Goal: Task Accomplishment & Management: Use online tool/utility

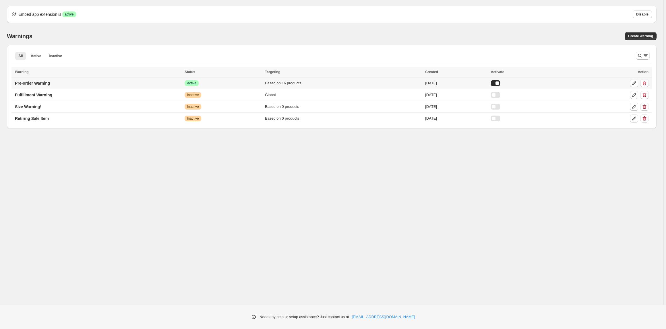
click at [22, 83] on p "Pre-order Warning" at bounding box center [32, 83] width 35 height 6
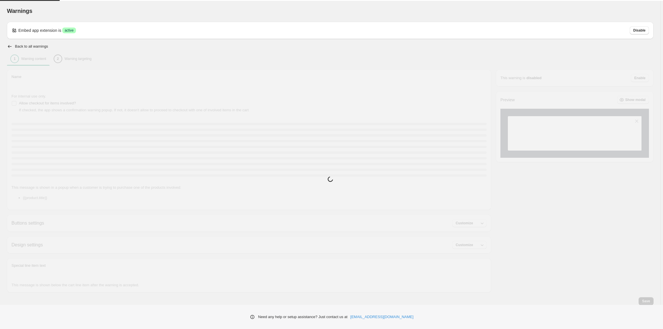
type input "**********"
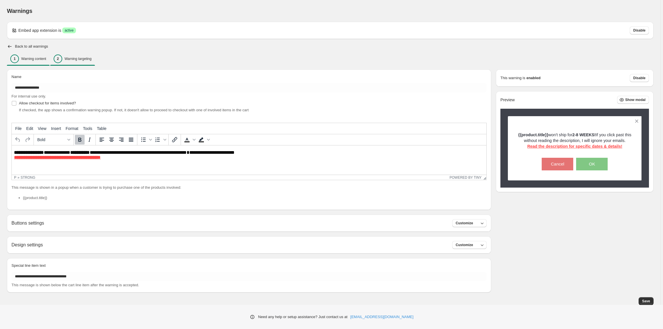
click at [91, 61] on div "2 Warning targeting" at bounding box center [73, 59] width 38 height 9
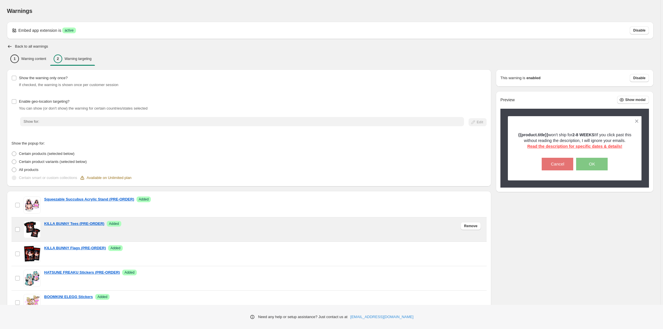
scroll to position [59, 0]
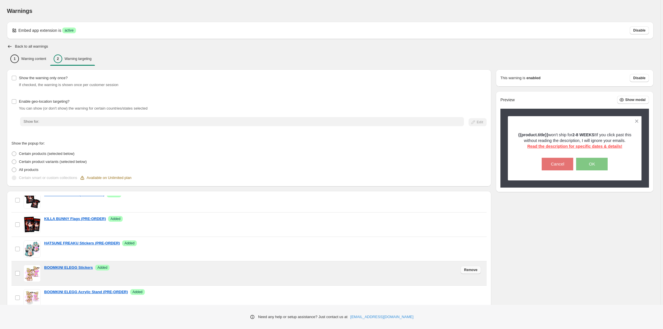
click at [466, 271] on span "Remove" at bounding box center [470, 270] width 13 height 5
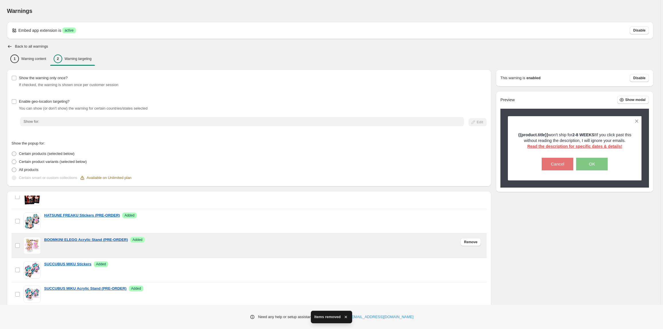
scroll to position [88, 0]
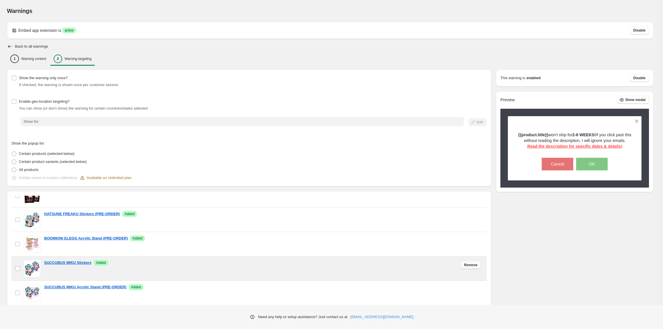
click at [469, 268] on button "Remove" at bounding box center [471, 265] width 20 height 8
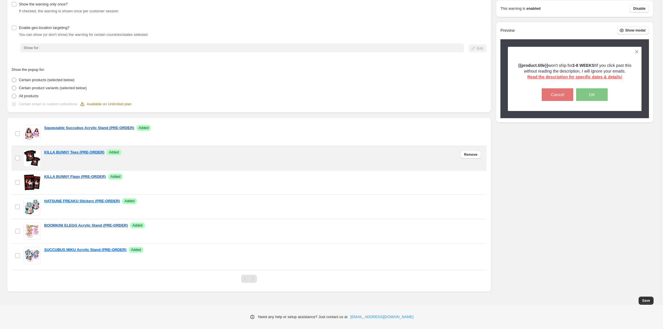
scroll to position [0, 0]
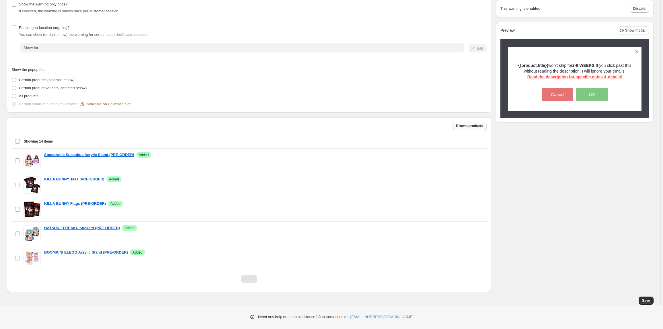
click at [476, 126] on span "Browse products" at bounding box center [469, 126] width 27 height 5
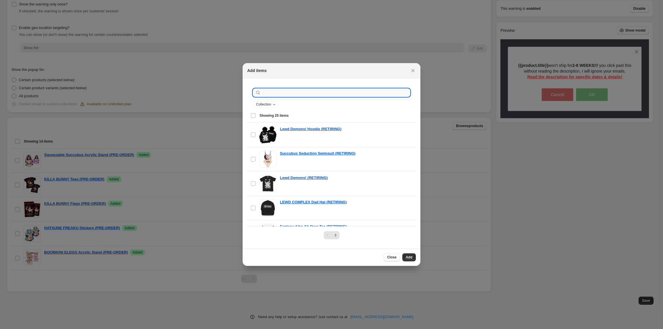
click at [312, 90] on input ":r1c:" at bounding box center [336, 93] width 148 height 8
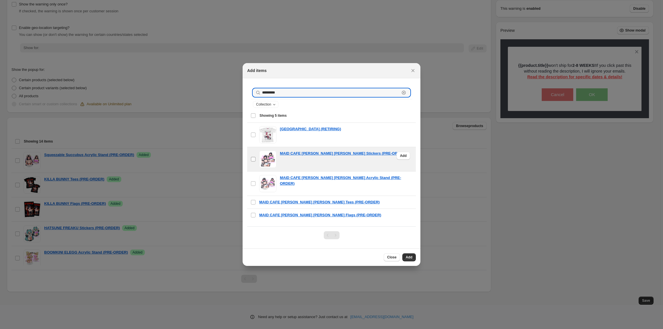
type input "*********"
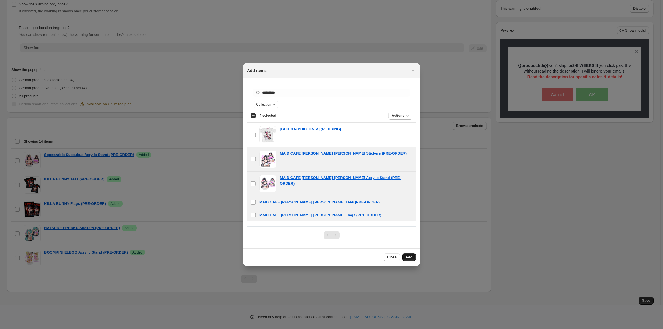
click at [414, 256] on button "Add" at bounding box center [409, 257] width 13 height 8
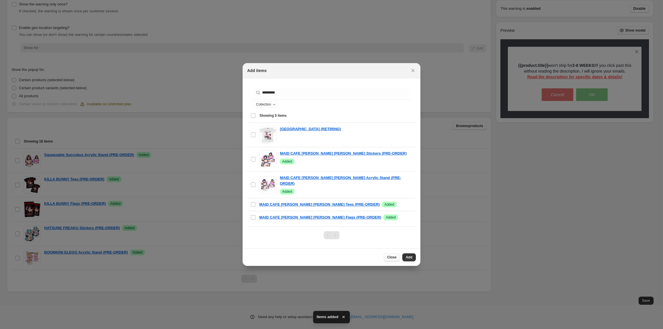
click at [388, 256] on button "Close" at bounding box center [392, 257] width 16 height 8
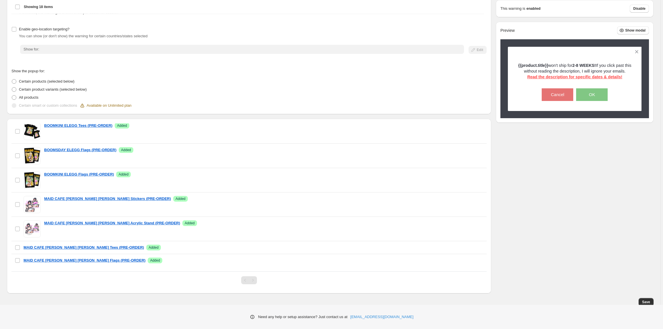
scroll to position [74, 0]
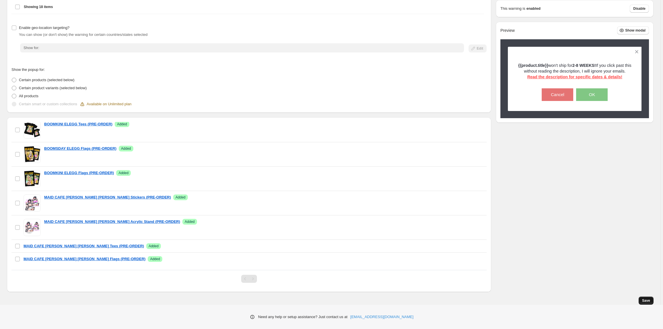
click at [644, 300] on button "Save" at bounding box center [646, 301] width 15 height 8
